Goal: Obtain resource: Obtain resource

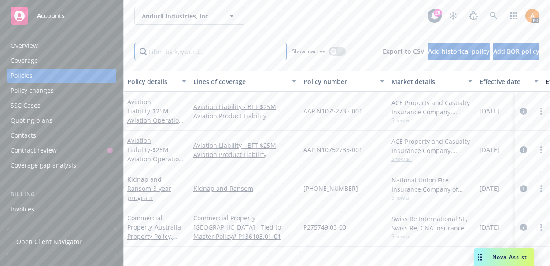
click at [185, 60] on input "Filter by keyword..." at bounding box center [210, 52] width 152 height 18
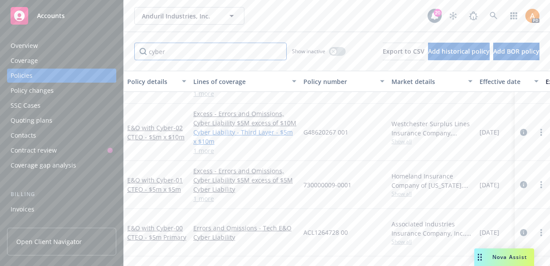
scroll to position [69, 0]
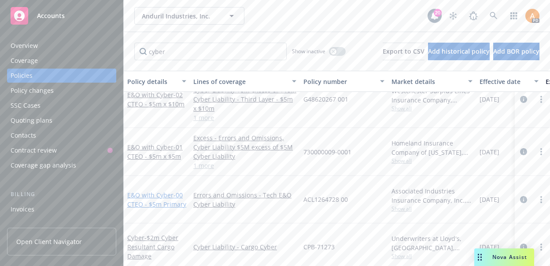
click at [164, 197] on span "- 00 CTEO - $5m Primary" at bounding box center [156, 200] width 59 height 18
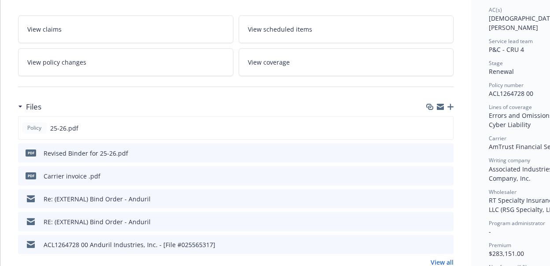
scroll to position [155, 0]
click at [444, 153] on icon "preview file" at bounding box center [445, 152] width 8 height 6
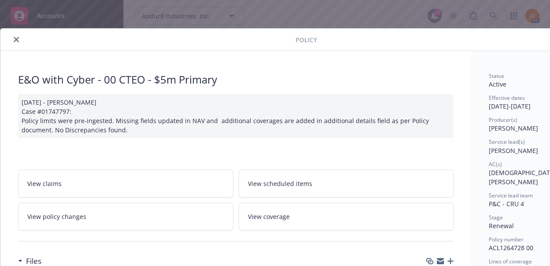
click at [17, 40] on icon "close" at bounding box center [16, 39] width 5 height 5
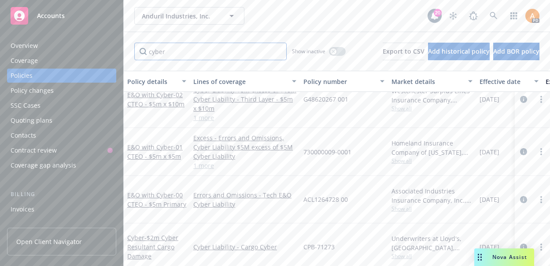
click at [155, 48] on input "cyber" at bounding box center [210, 52] width 152 height 18
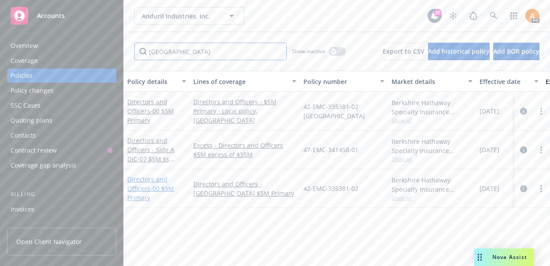
type input "[GEOGRAPHIC_DATA]"
click at [144, 191] on link "Directors and Officers - 00 $5M Primary" at bounding box center [150, 188] width 47 height 27
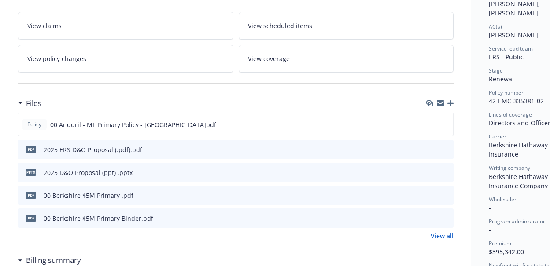
scroll to position [153, 0]
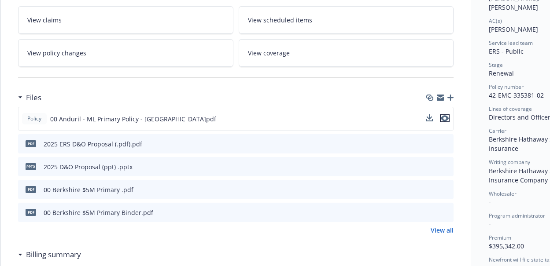
click at [442, 119] on icon "preview file" at bounding box center [445, 118] width 8 height 6
click at [445, 212] on icon "preview file" at bounding box center [445, 212] width 8 height 6
